Goal: Information Seeking & Learning: Learn about a topic

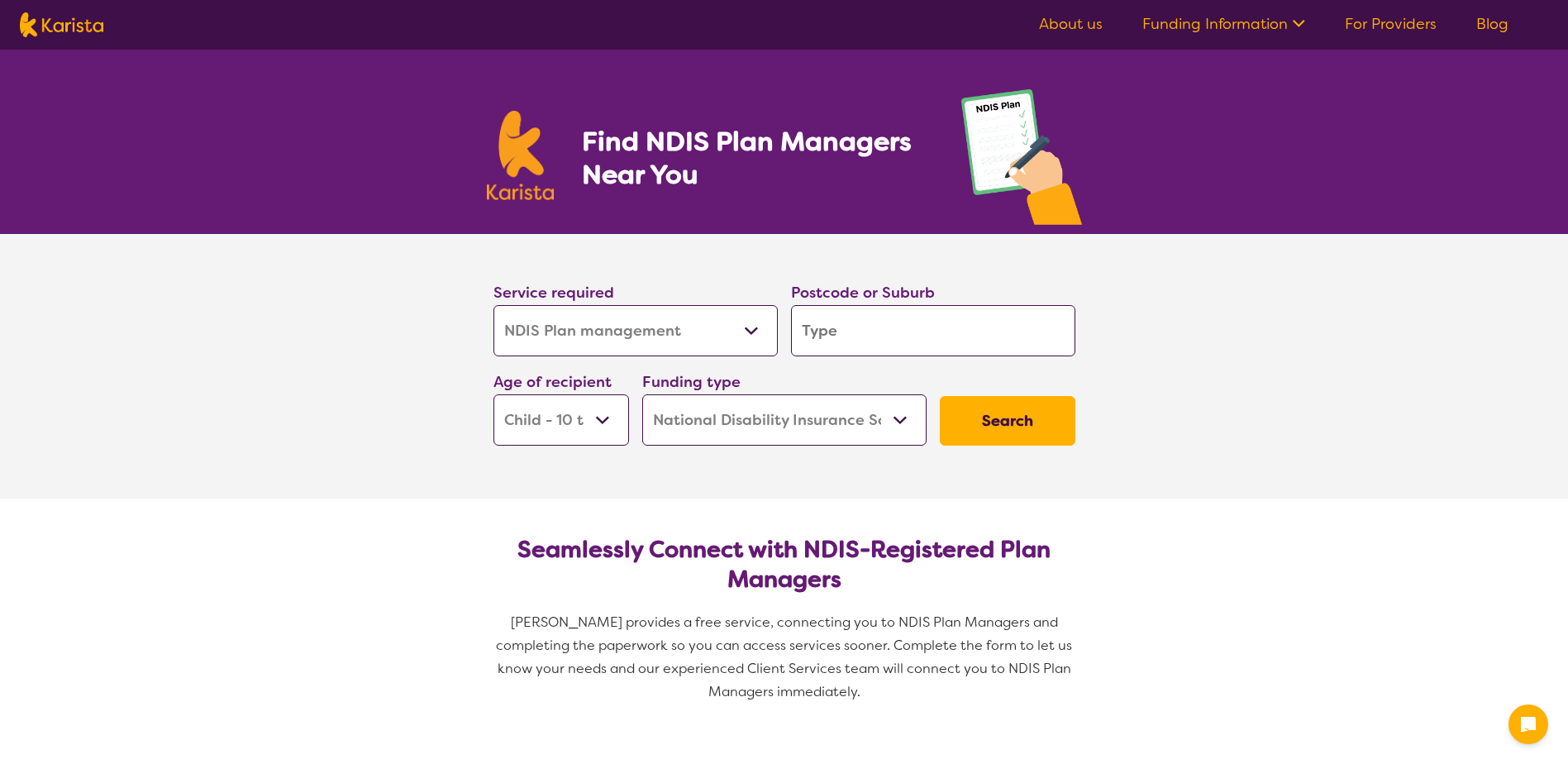
select select "NDIS Plan management"
select select "CH"
select select "NDIS"
select select "NDIS Plan management"
select select "CH"
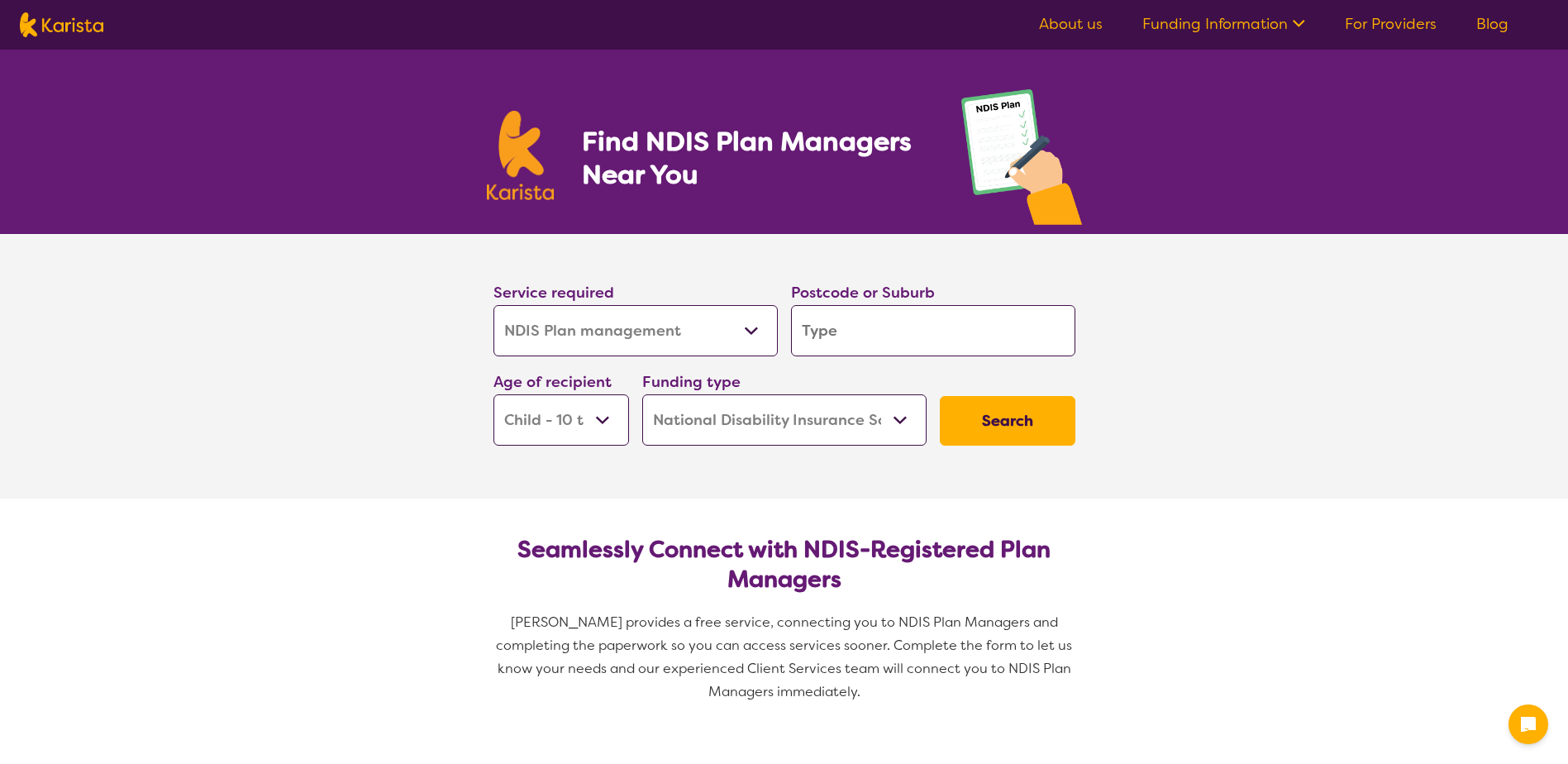
select select "NDIS"
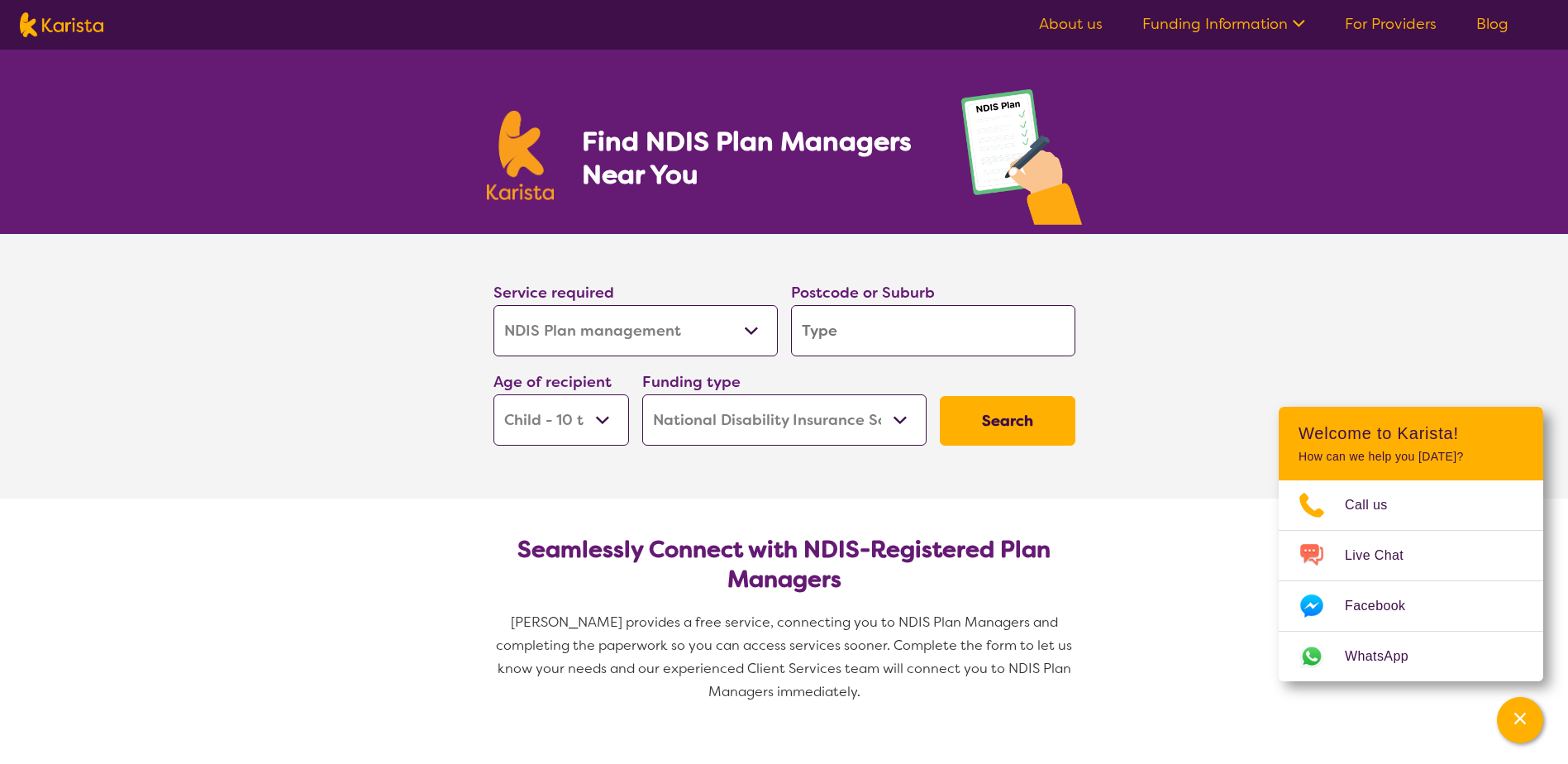
drag, startPoint x: 560, startPoint y: 192, endPoint x: 489, endPoint y: 195, distance: 71.1
click at [489, 195] on section "Find NDIS Plan Managers Near You" at bounding box center [784, 141] width 635 height 184
drag, startPoint x: 489, startPoint y: 195, endPoint x: 411, endPoint y: 267, distance: 106.2
click at [411, 267] on section "Service required Allied Health Assistant Assessment ([MEDICAL_DATA] or [MEDICAL…" at bounding box center [784, 366] width 1568 height 265
drag, startPoint x: 497, startPoint y: 617, endPoint x: 541, endPoint y: 614, distance: 44.1
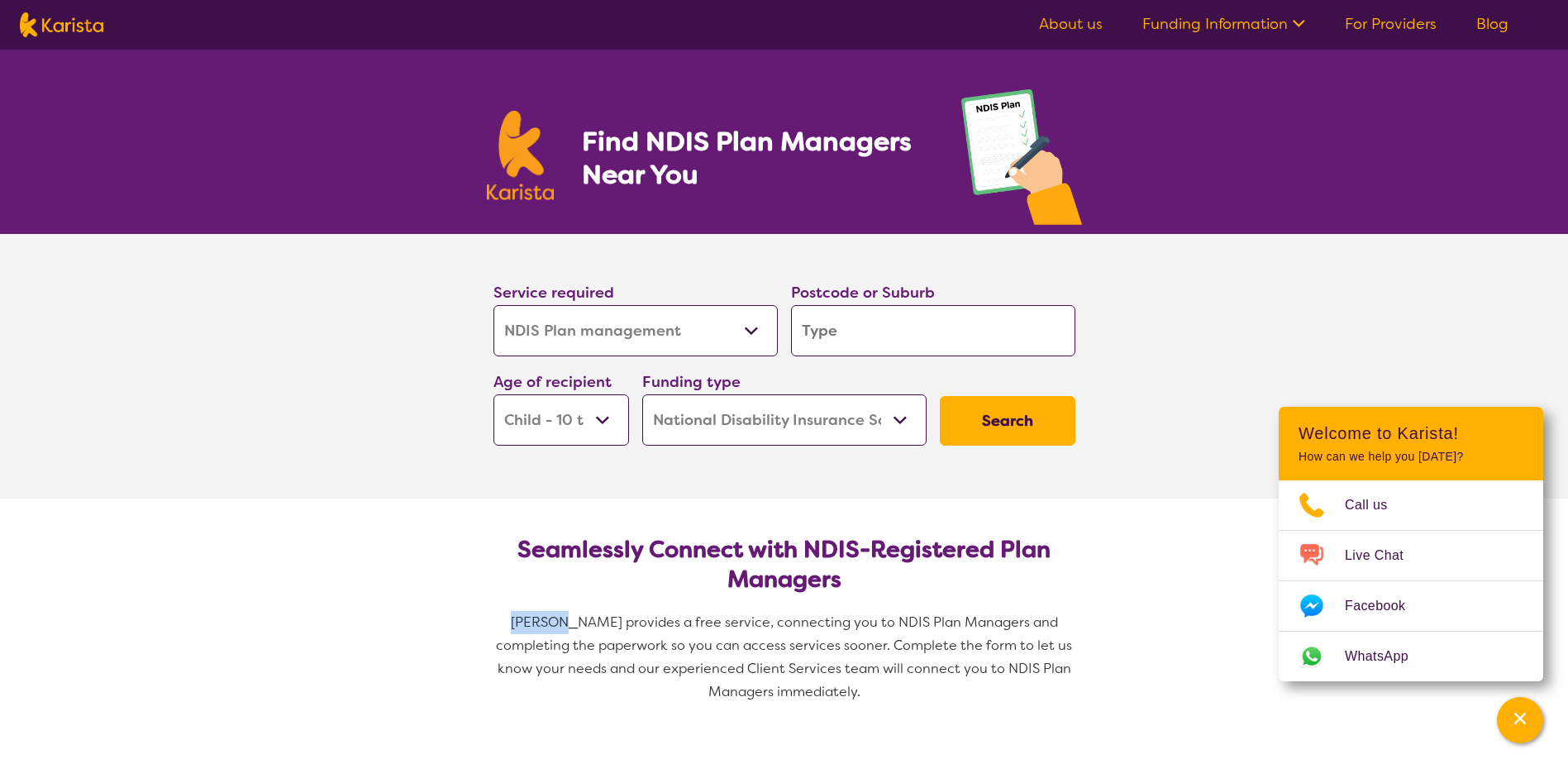
click at [541, 614] on span "[PERSON_NAME] provides a free service, connecting you to NDIS Plan Managers and…" at bounding box center [785, 656] width 579 height 87
copy span "Karista"
click at [606, 415] on select "Early Childhood - 0 to 9 Child - 10 to 11 Adolescent - 12 to 17 Adult - 18 to 6…" at bounding box center [561, 420] width 136 height 51
select select "AS"
click at [494, 395] on select "Early Childhood - 0 to 9 Child - 10 to 11 Adolescent - 12 to 17 Adult - 18 to 6…" at bounding box center [561, 420] width 136 height 51
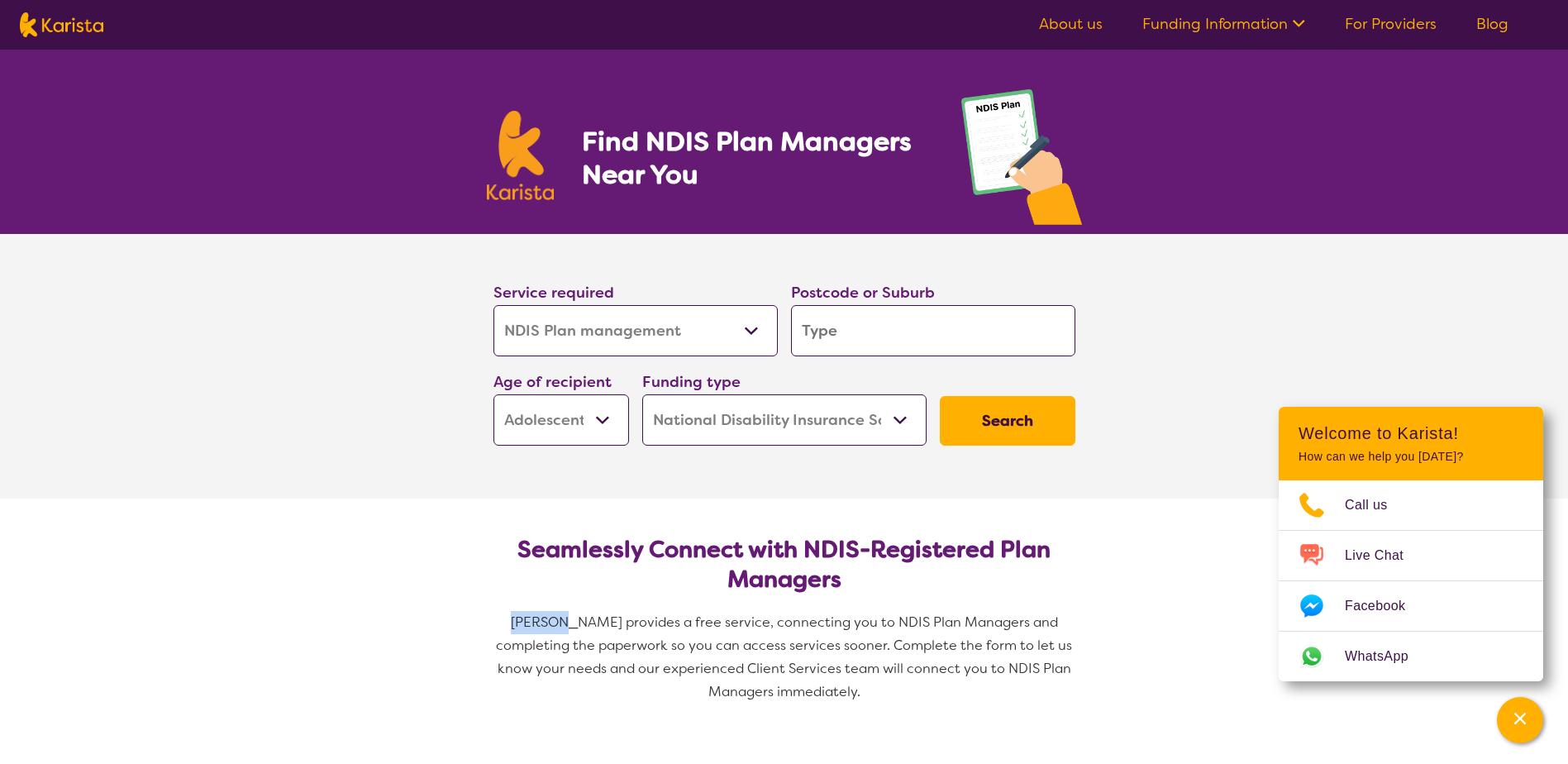
select select "AS"
click at [782, 413] on select "Home Care Package (HCP) National Disability Insurance Scheme (NDIS) I don't know" at bounding box center [785, 420] width 284 height 51
click at [643, 395] on select "Home Care Package (HCP) National Disability Insurance Scheme (NDIS) I don't know" at bounding box center [785, 420] width 284 height 51
click at [1301, 31] on span at bounding box center [1297, 25] width 18 height 20
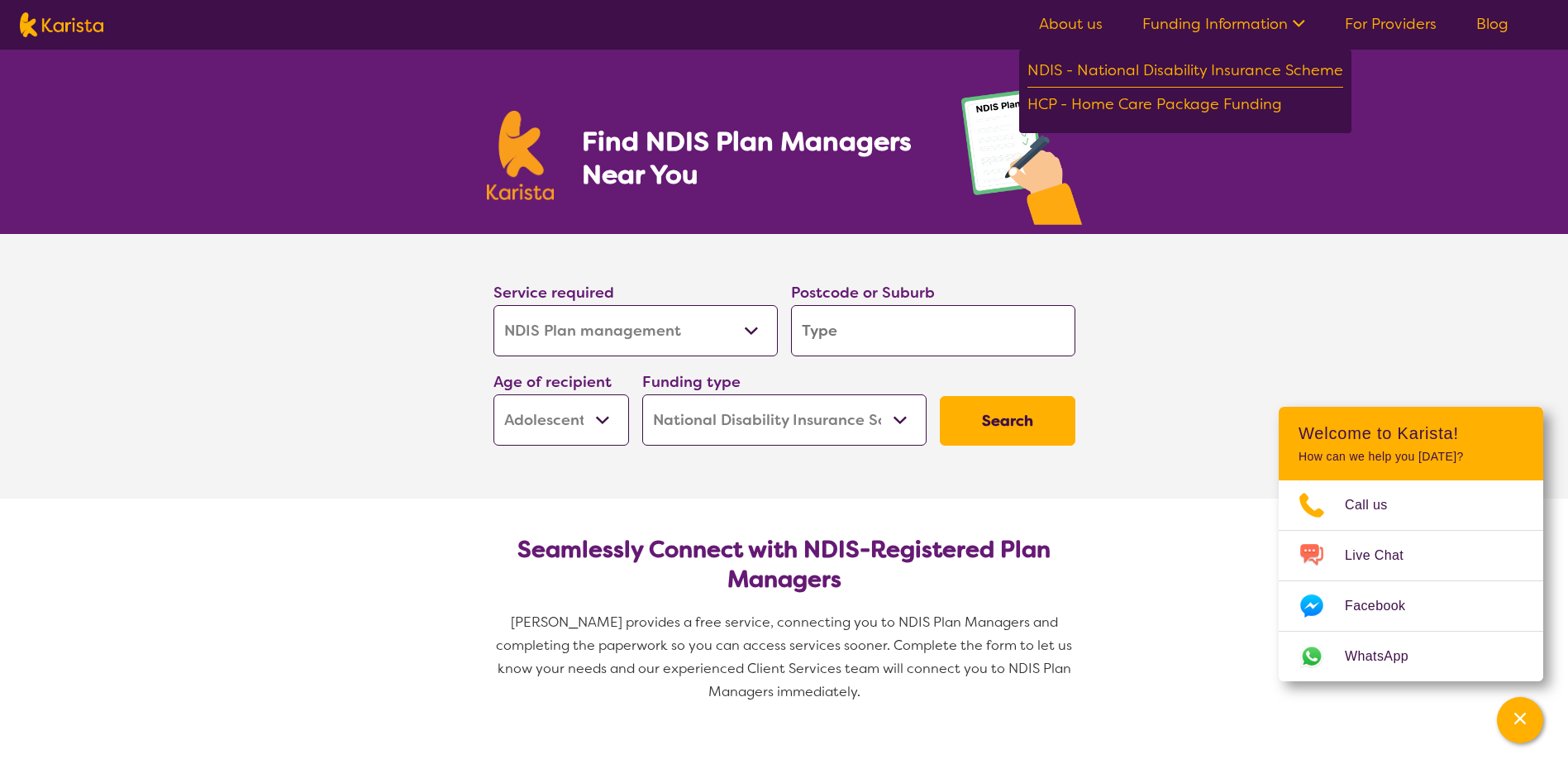
click at [1296, 28] on icon at bounding box center [1297, 22] width 18 height 18
